Goal: Use online tool/utility: Utilize a website feature to perform a specific function

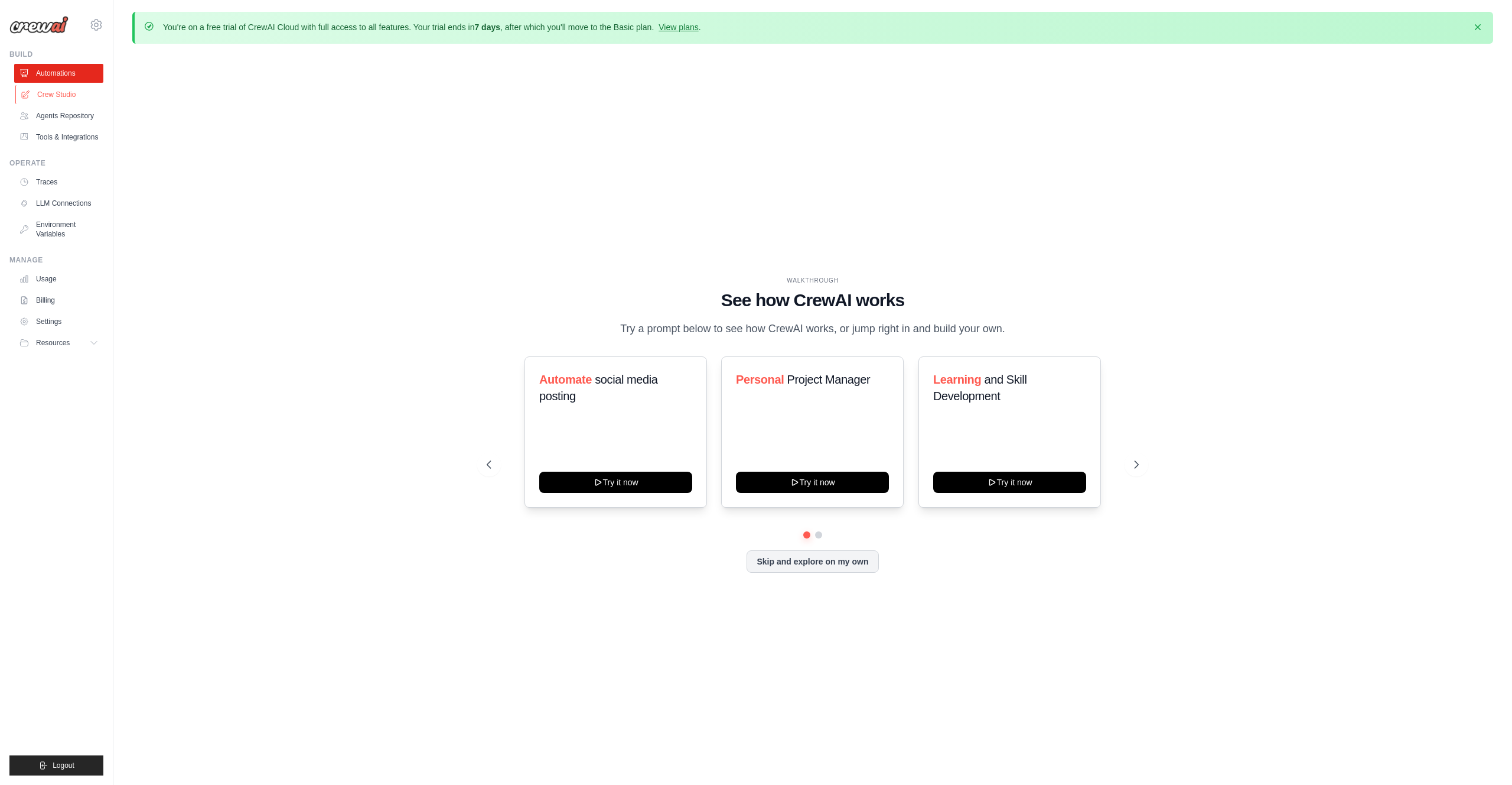
click at [59, 102] on link "Crew Studio" at bounding box center [60, 94] width 89 height 19
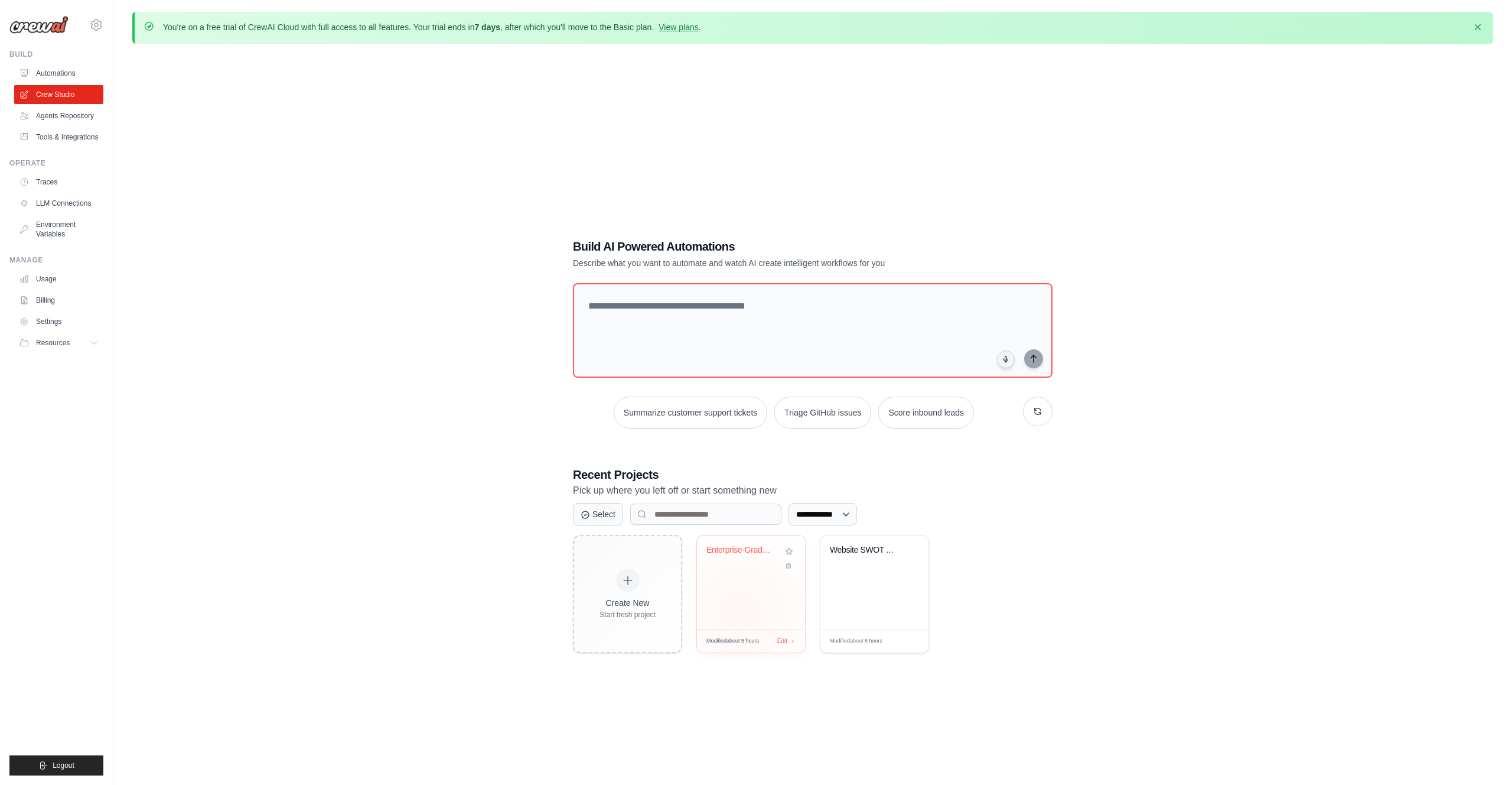
click at [740, 610] on div "Enterprise-Grade Strategic SWOT Int..." at bounding box center [750, 582] width 108 height 94
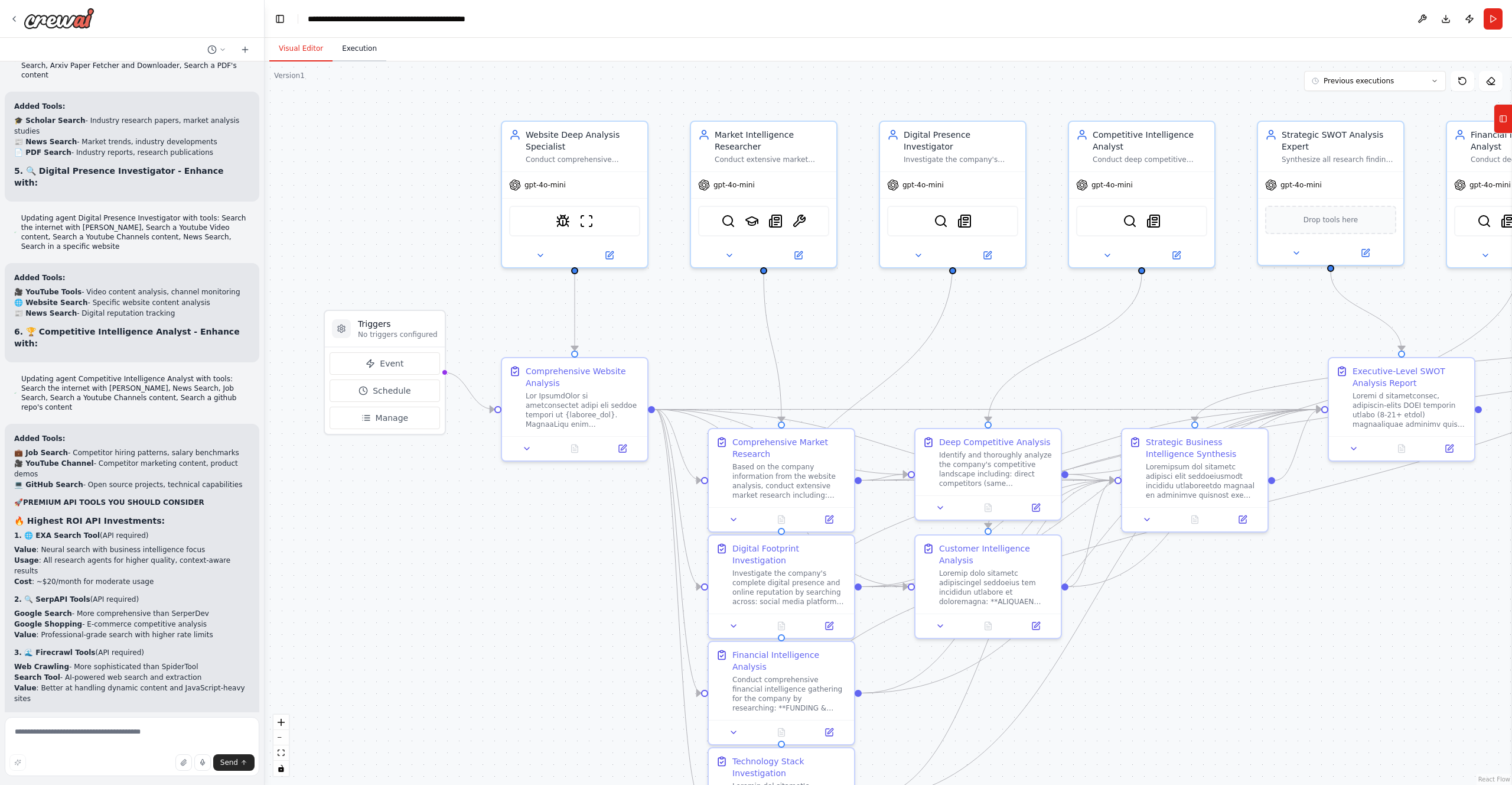
scroll to position [10215, 0]
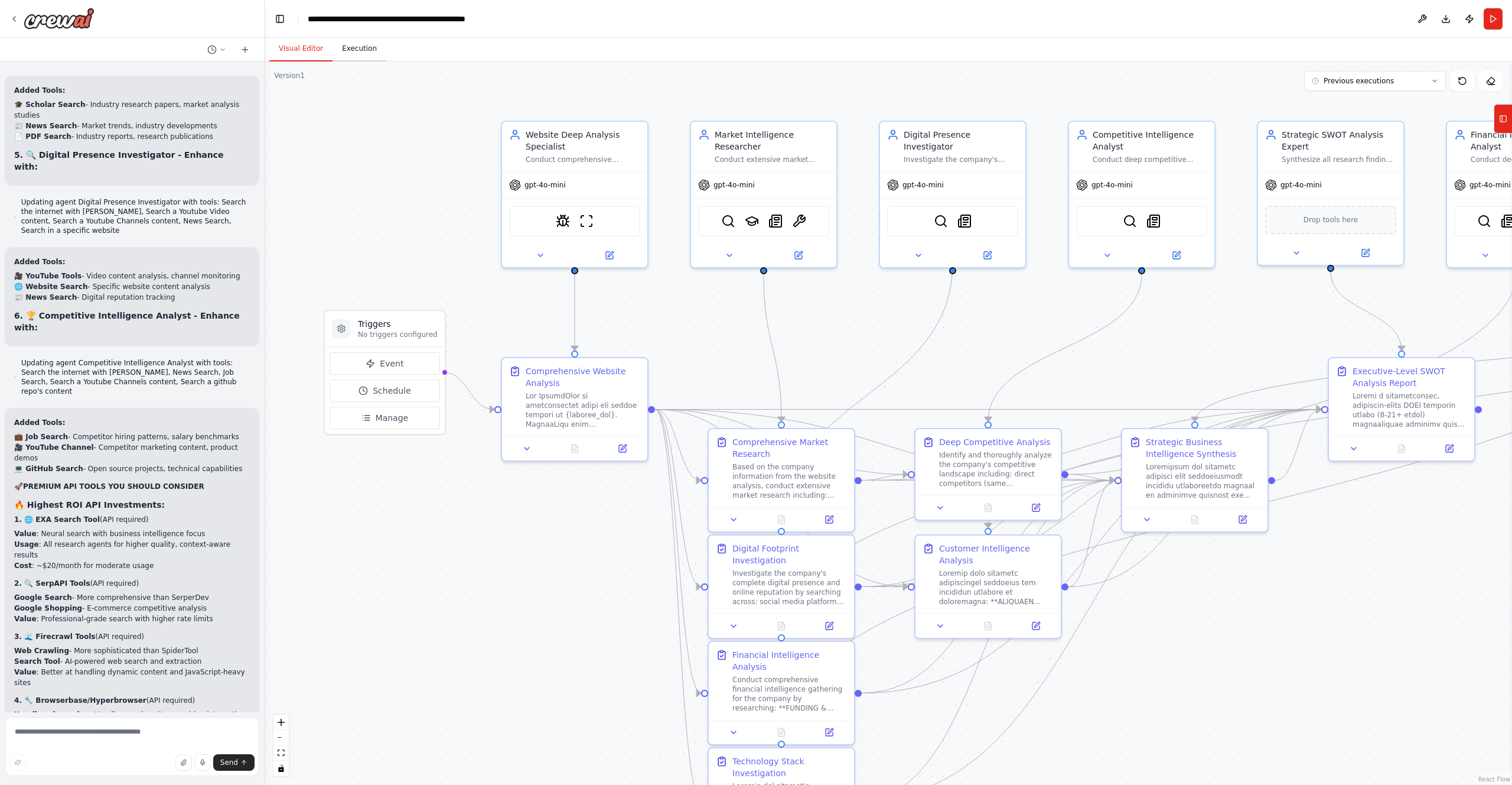
click at [356, 56] on button "Execution" at bounding box center [359, 48] width 53 height 25
click at [321, 54] on button "Visual Editor" at bounding box center [300, 48] width 63 height 25
click at [1497, 16] on button "Run" at bounding box center [1493, 19] width 19 height 22
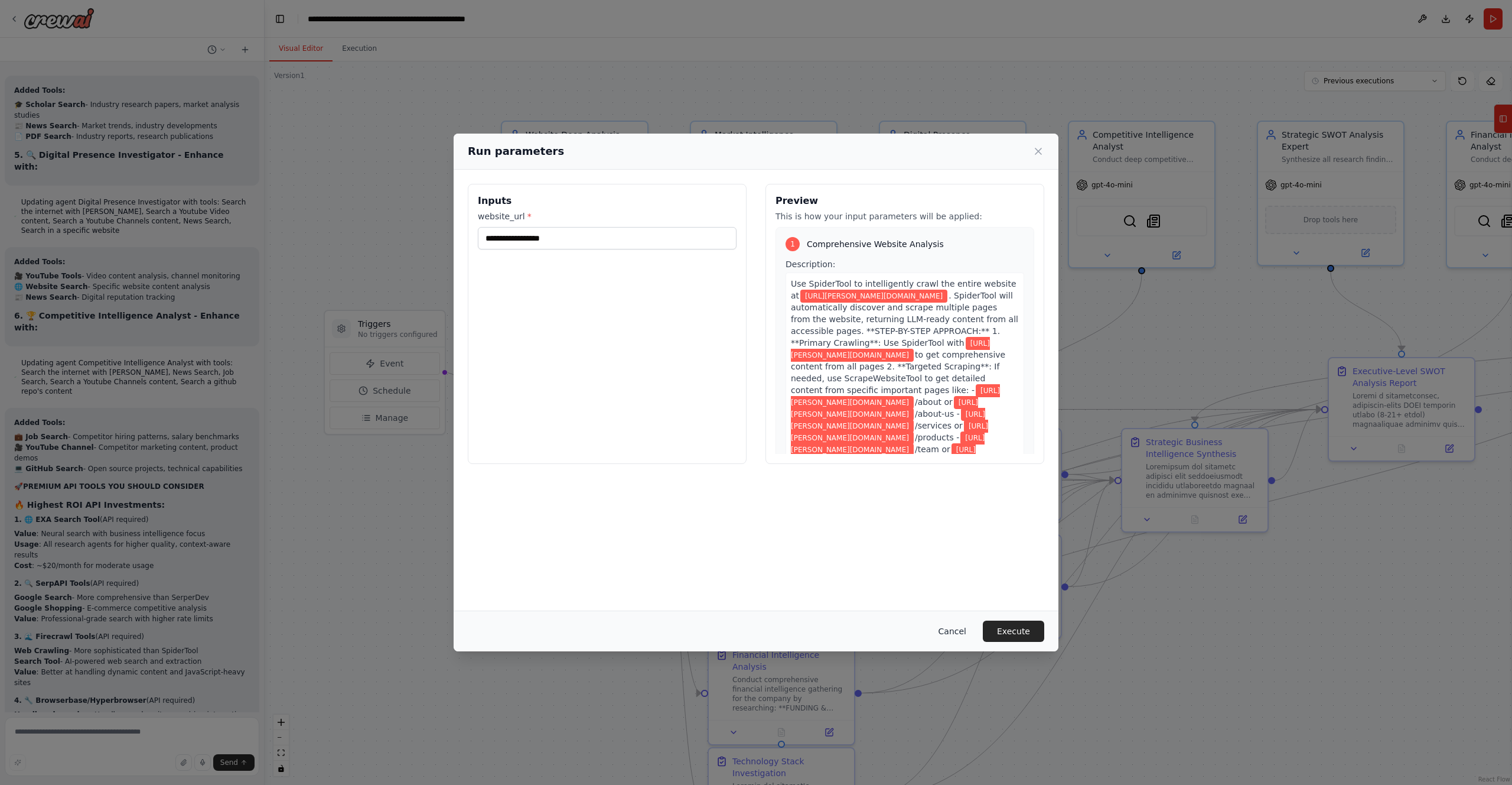
click at [962, 631] on button "Cancel" at bounding box center [952, 631] width 47 height 22
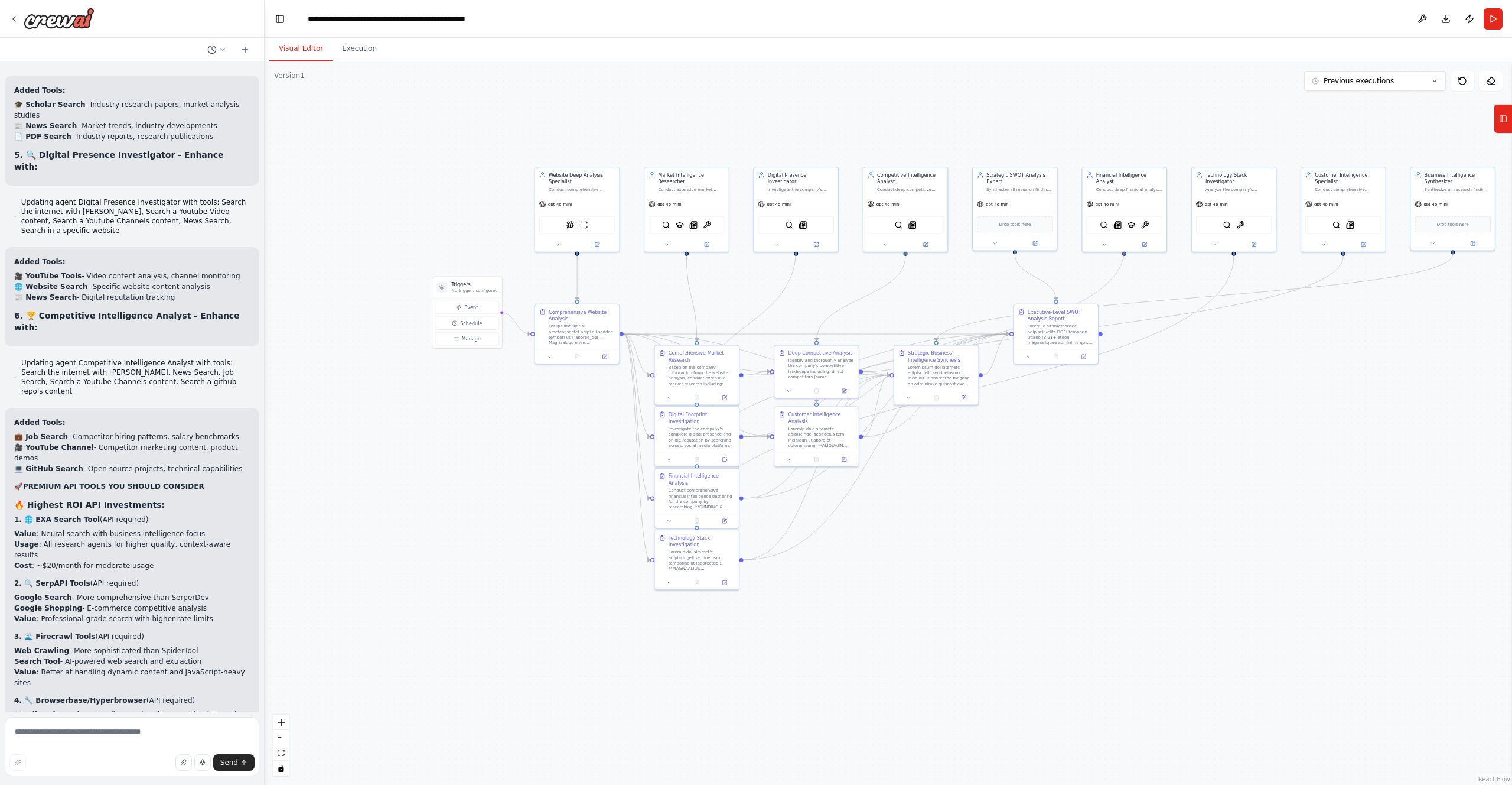
drag, startPoint x: 1239, startPoint y: 451, endPoint x: 1021, endPoint y: 463, distance: 218.3
click at [1022, 463] on div ".deletable-edge-delete-btn { width: 20px; height: 20px; border: 0px solid #ffff…" at bounding box center [888, 423] width 1247 height 723
